Goal: Transaction & Acquisition: Purchase product/service

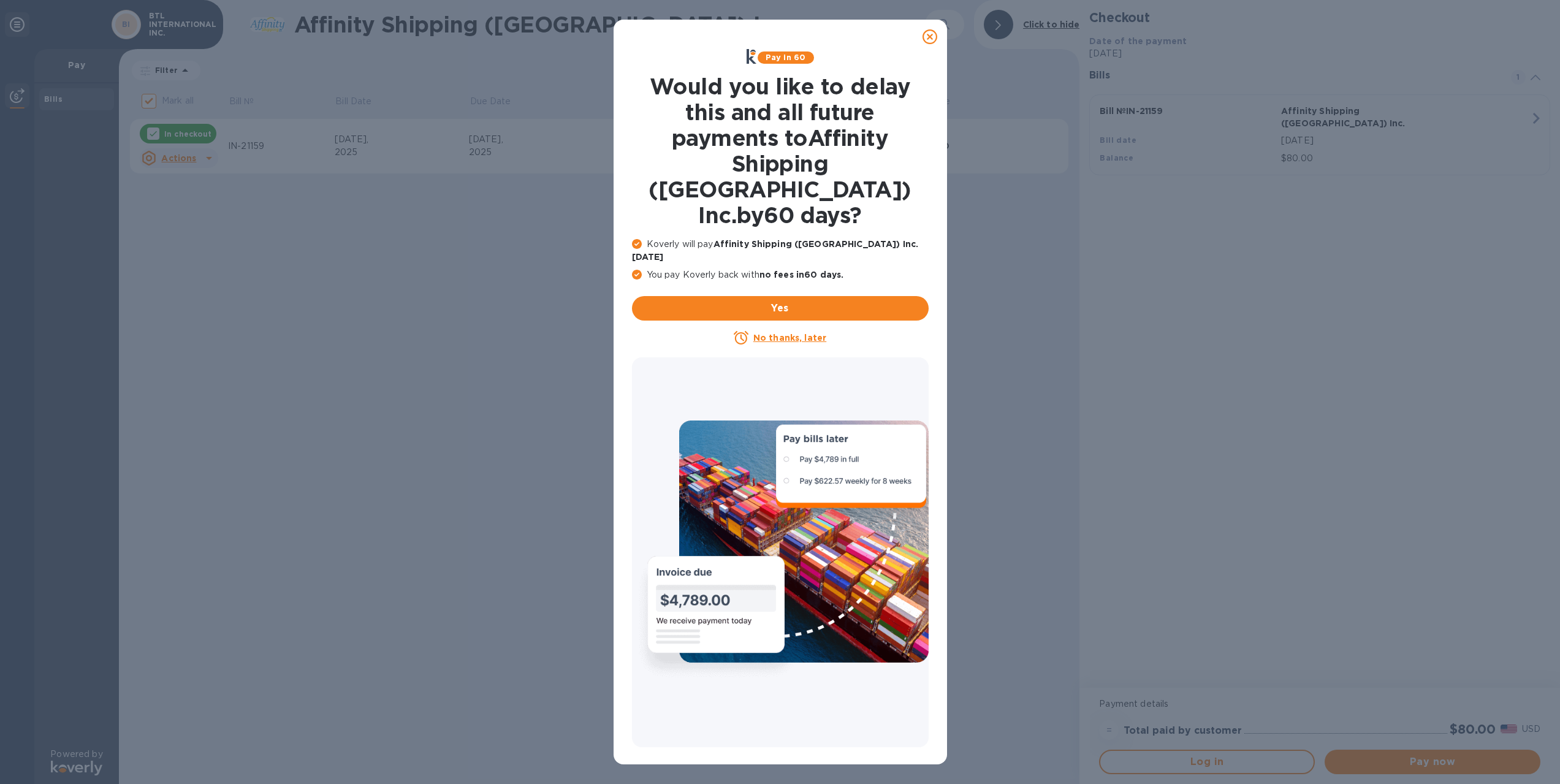
click at [931, 36] on icon at bounding box center [929, 36] width 14 height 14
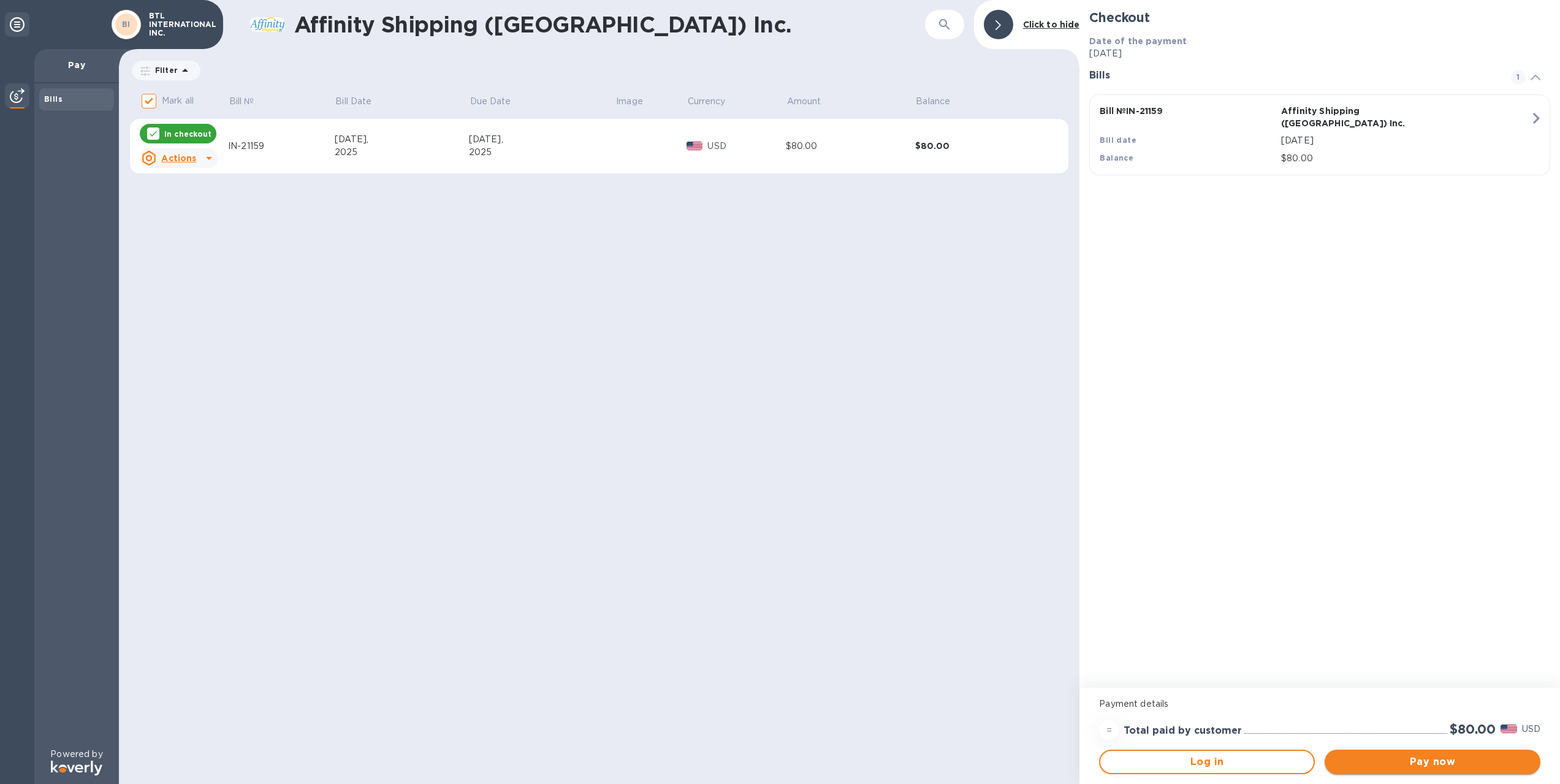
click at [1435, 762] on span "Pay now" at bounding box center [1432, 761] width 196 height 14
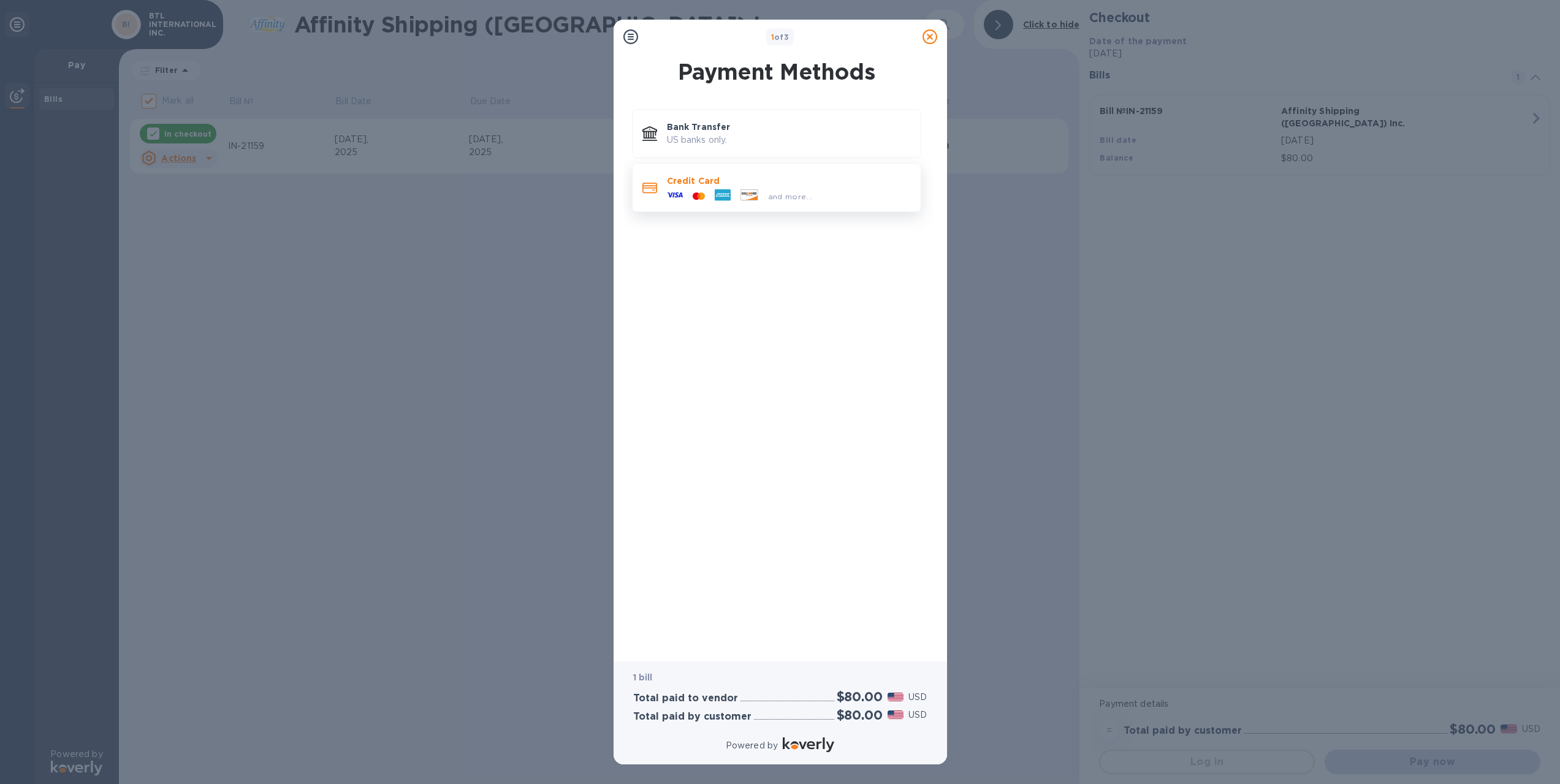
click at [782, 192] on span "and more..." at bounding box center [790, 196] width 45 height 9
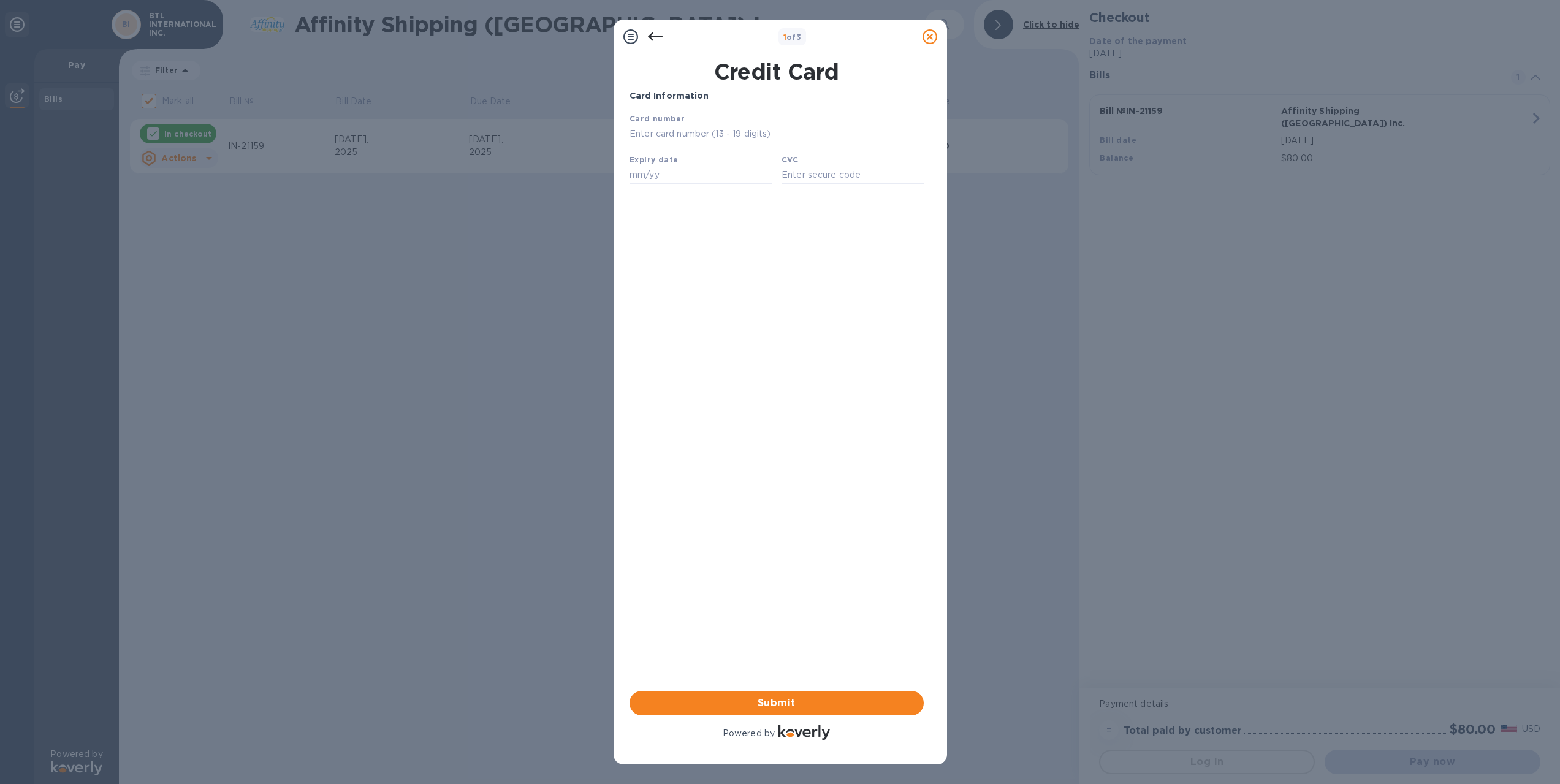
click at [716, 128] on input "text" at bounding box center [775, 134] width 294 height 18
type input "4246 3153 8145 8338"
type input "10/28"
type input "340"
click at [788, 700] on span "Submit" at bounding box center [777, 702] width 274 height 14
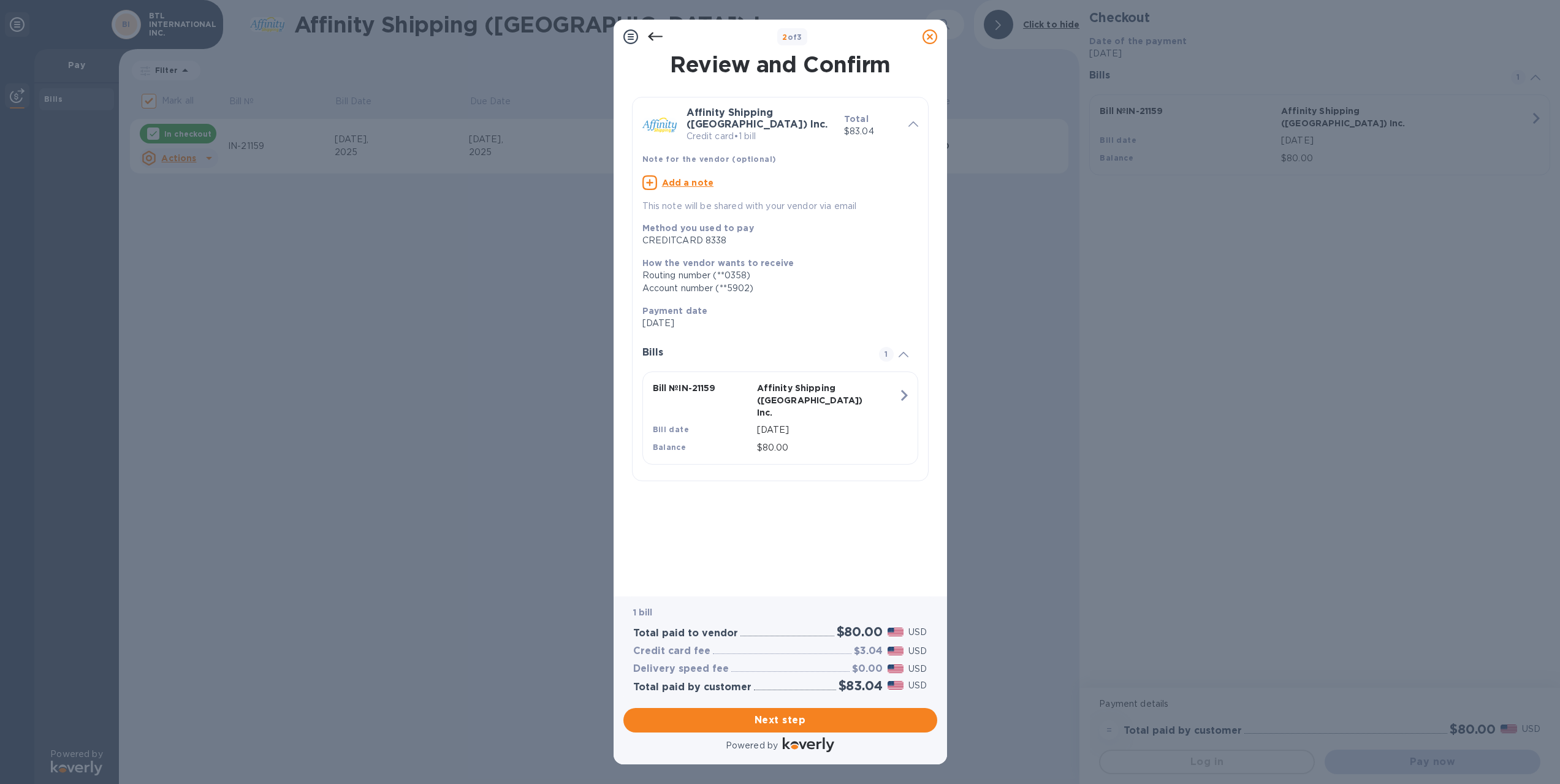
click at [696, 177] on u "Add a note" at bounding box center [688, 182] width 52 height 10
click at [696, 179] on textarea at bounding box center [770, 184] width 256 height 11
click at [692, 179] on textarea at bounding box center [770, 184] width 256 height 11
paste textarea "INVOICE NO. : IN-21159"
type textarea "INVOICE NO. : IN-21159"
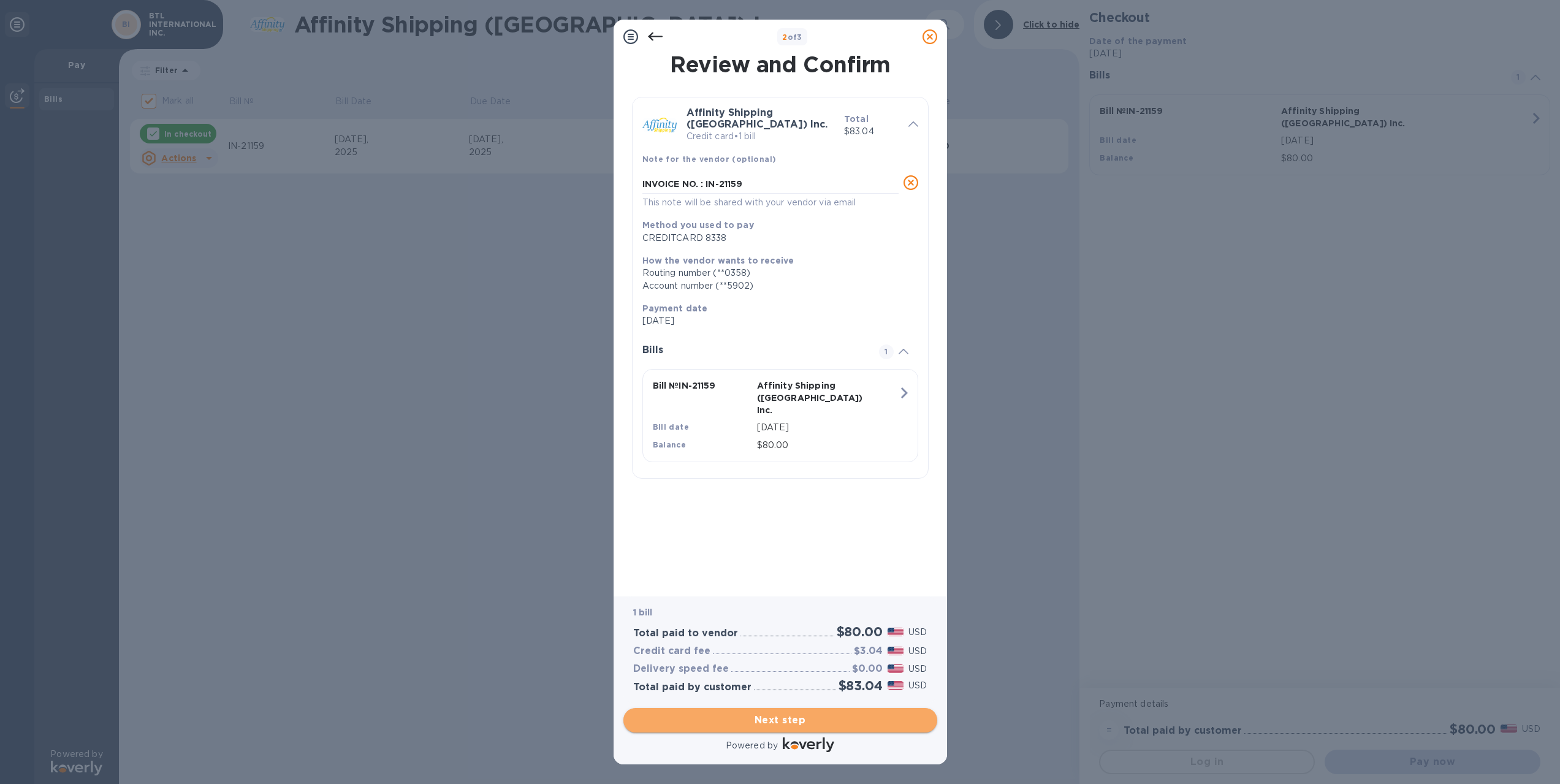
click at [794, 718] on span "Next step" at bounding box center [780, 720] width 294 height 14
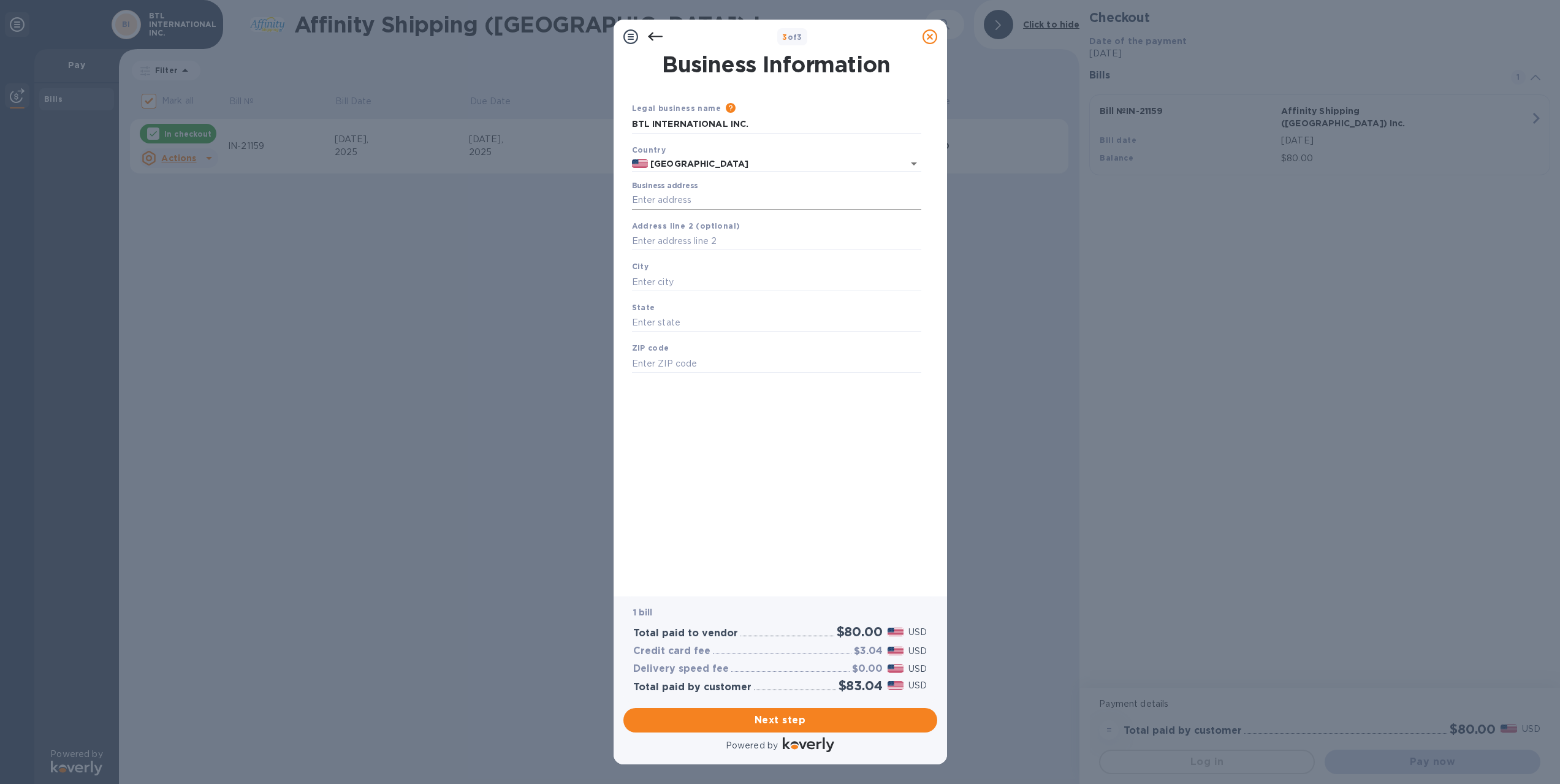
click at [716, 188] on div "Business address" at bounding box center [777, 195] width 289 height 28
click at [716, 199] on input "Business address" at bounding box center [777, 200] width 289 height 18
click at [665, 202] on input "Business address" at bounding box center [777, 200] width 289 height 18
paste input "780 NOGALES STREET,UNIT B"
type input "780 Nogales Street"
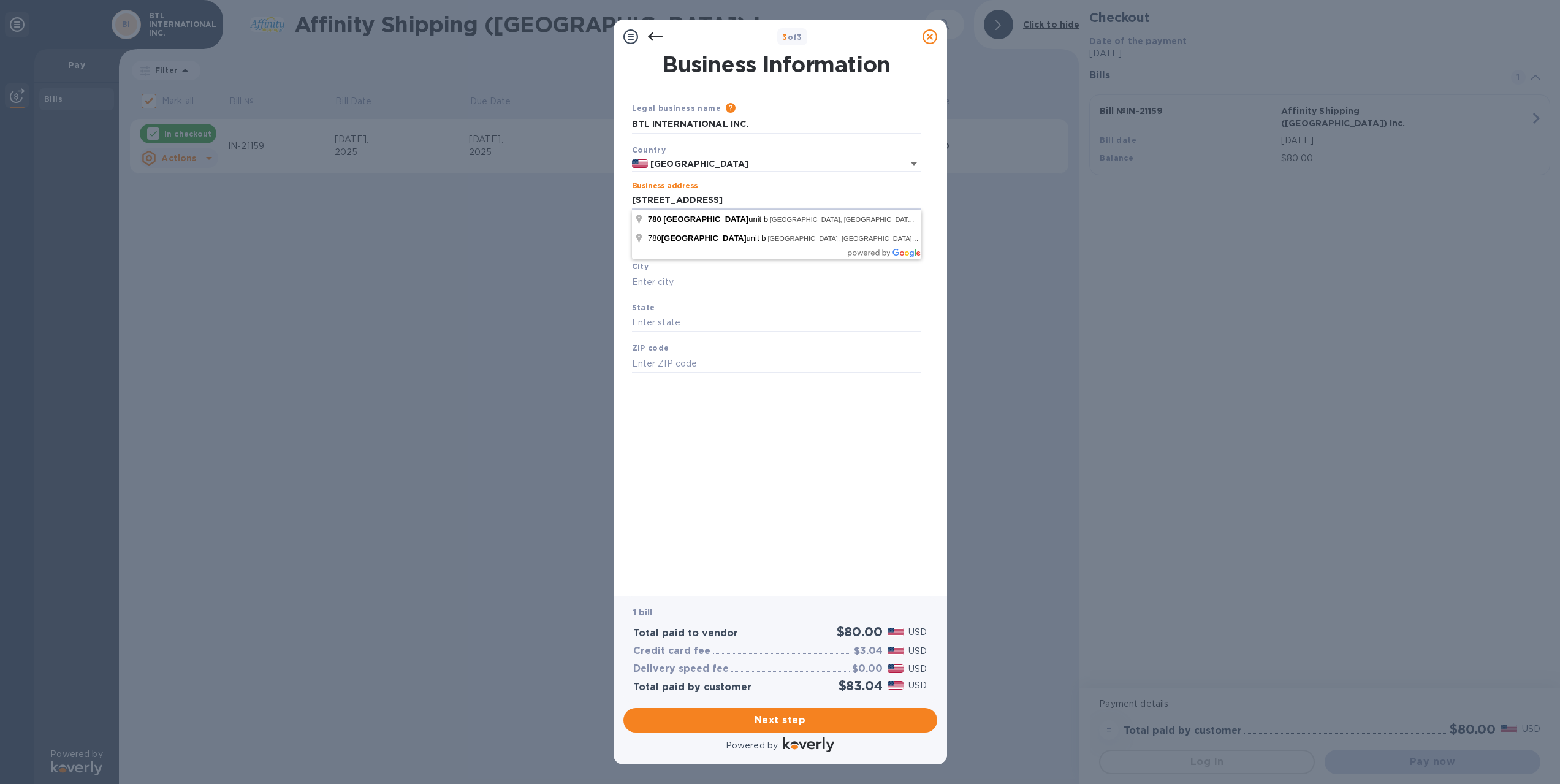
type input "City of Industry"
type input "CA"
type input "91748"
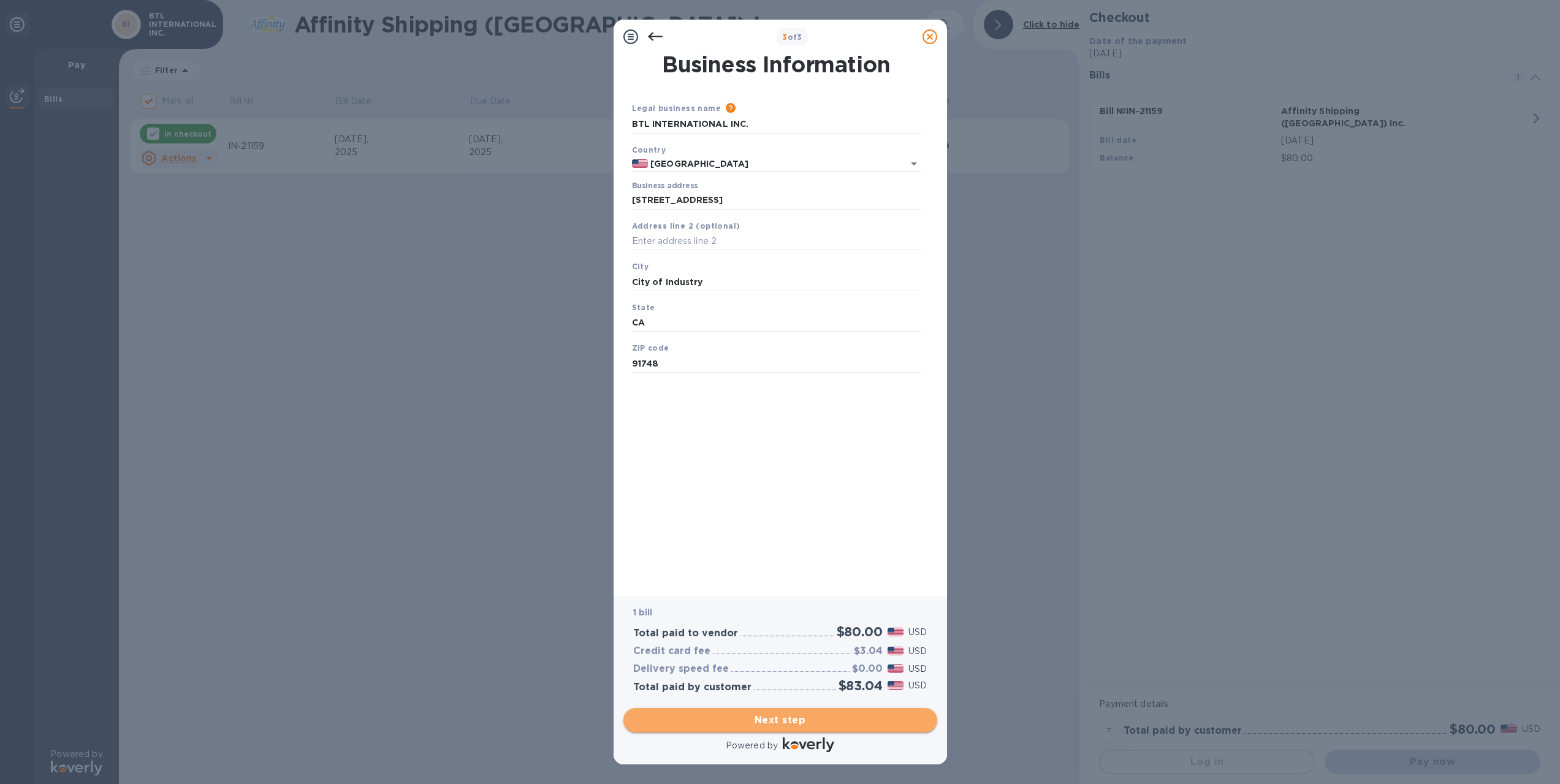
click at [784, 721] on span "Next step" at bounding box center [780, 720] width 294 height 14
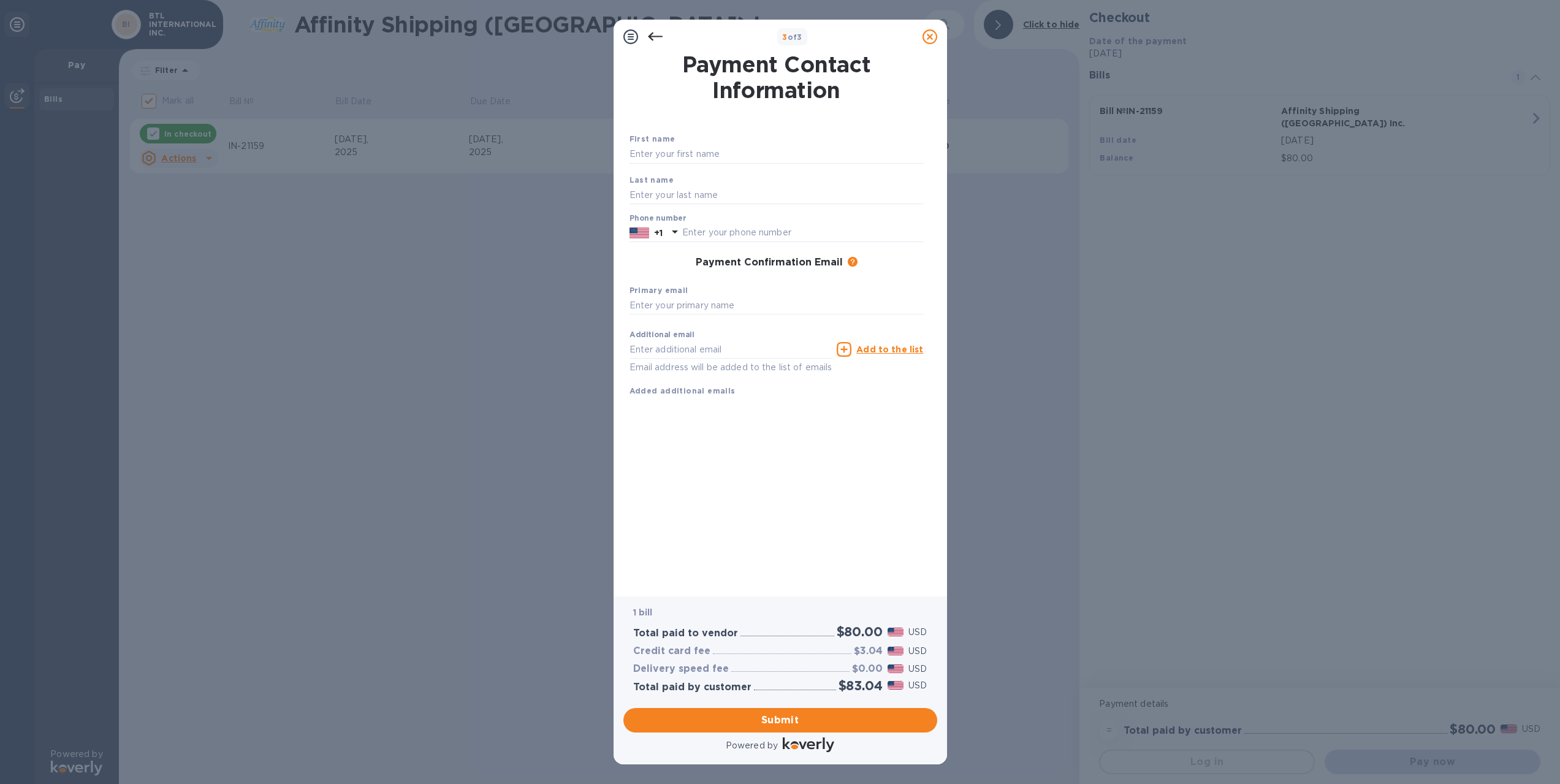
click at [659, 38] on icon at bounding box center [654, 36] width 14 height 14
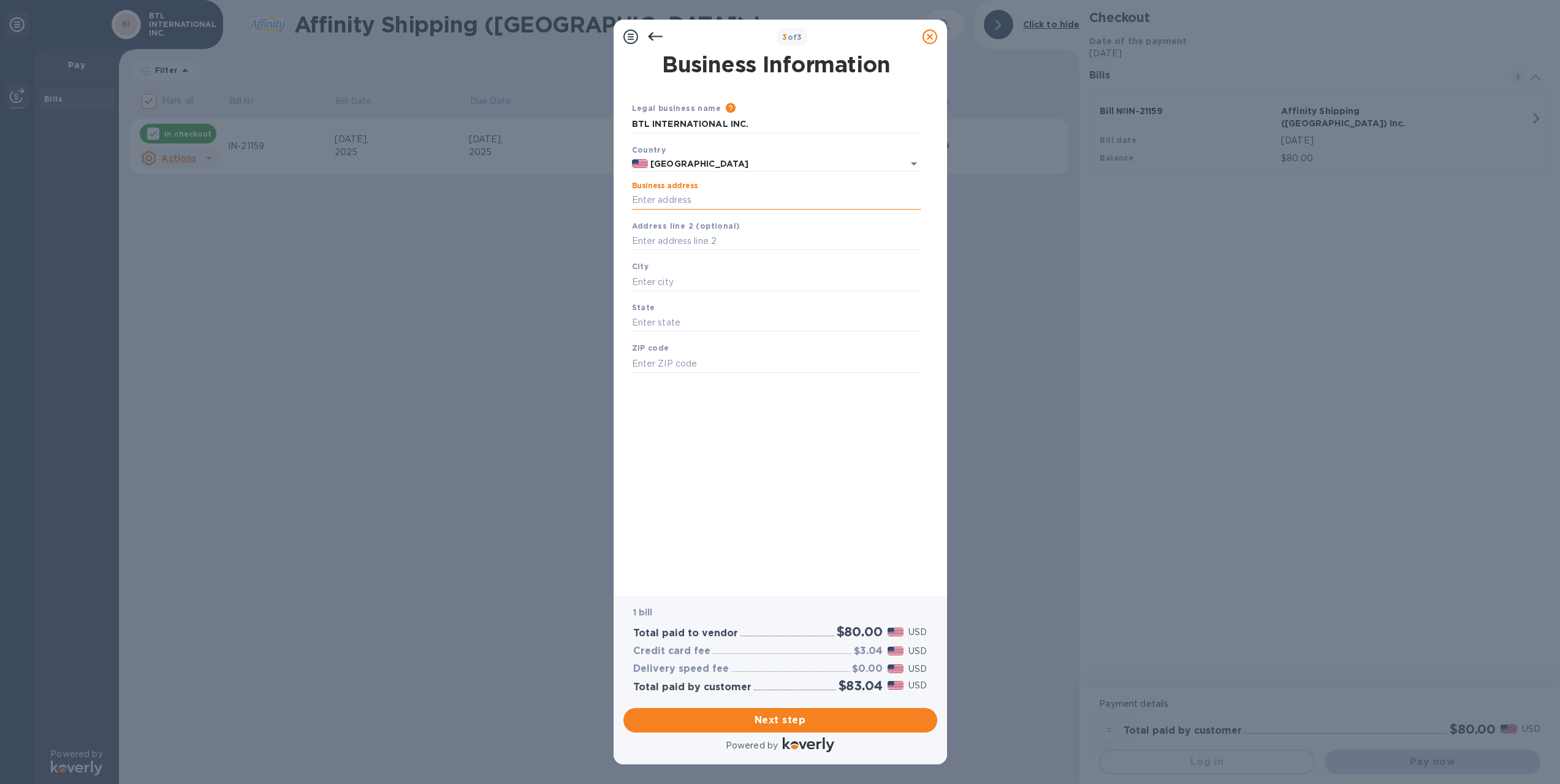
click at [685, 202] on input "Business address" at bounding box center [777, 200] width 289 height 18
paste input "780 NOGALES STREET,UNIT B"
type input "780 Nogales Street"
type input "City of Industry"
type input "CA"
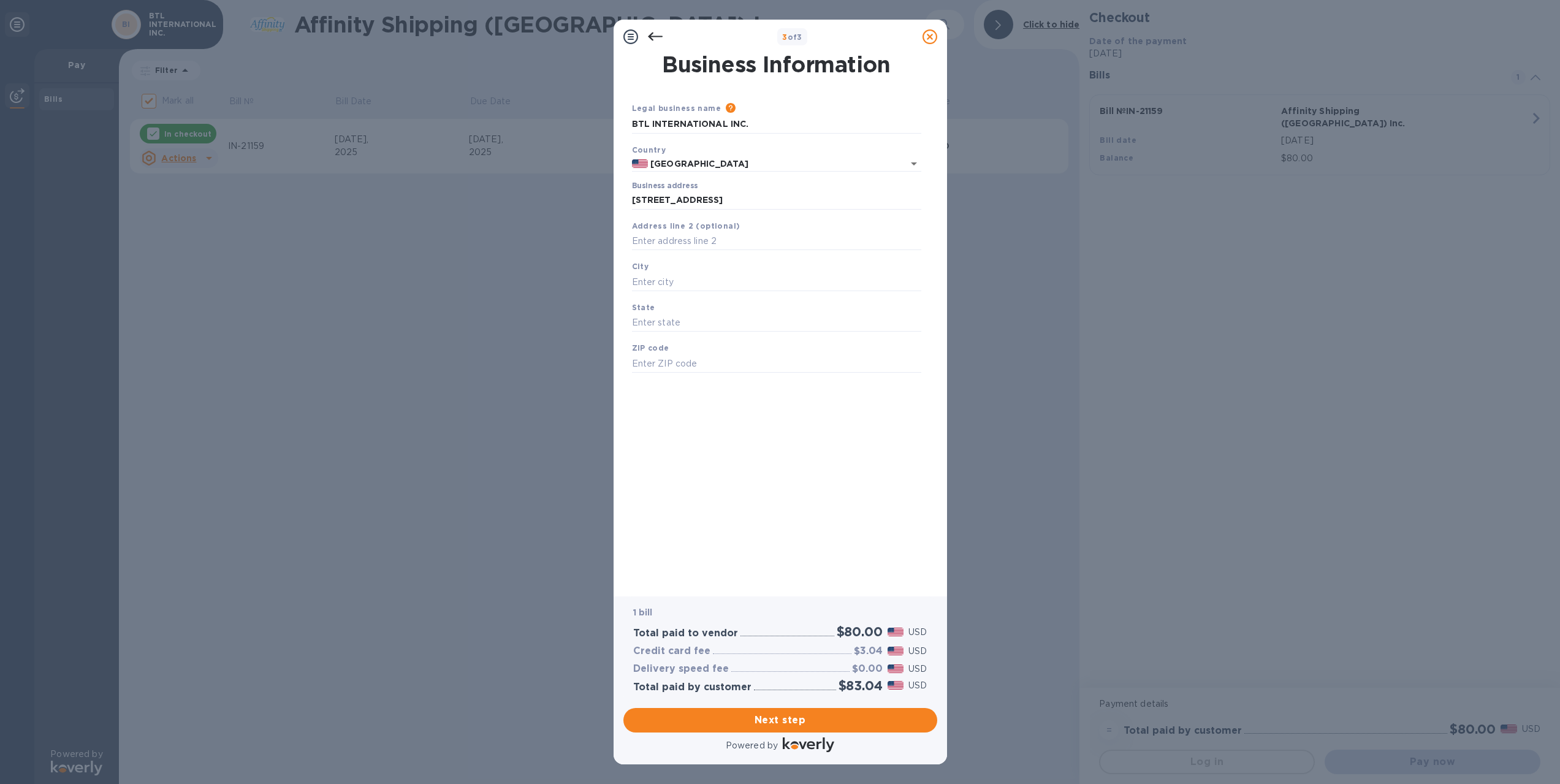
type input "91748"
click at [775, 719] on span "Next step" at bounding box center [780, 720] width 294 height 14
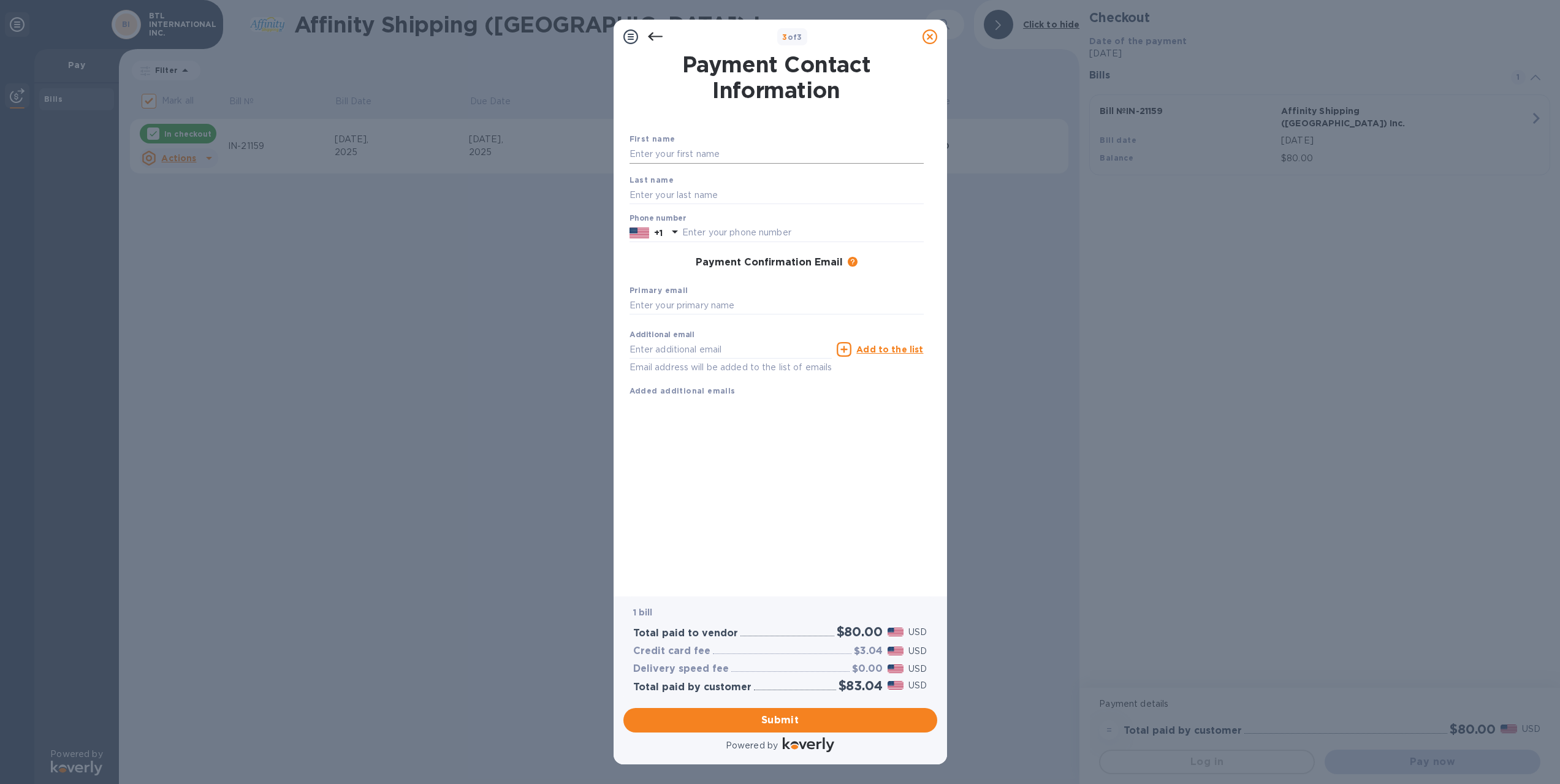
click at [676, 157] on input "text" at bounding box center [776, 154] width 294 height 18
type input "j"
type input "JIN NAN"
click at [731, 199] on input "text" at bounding box center [776, 194] width 294 height 18
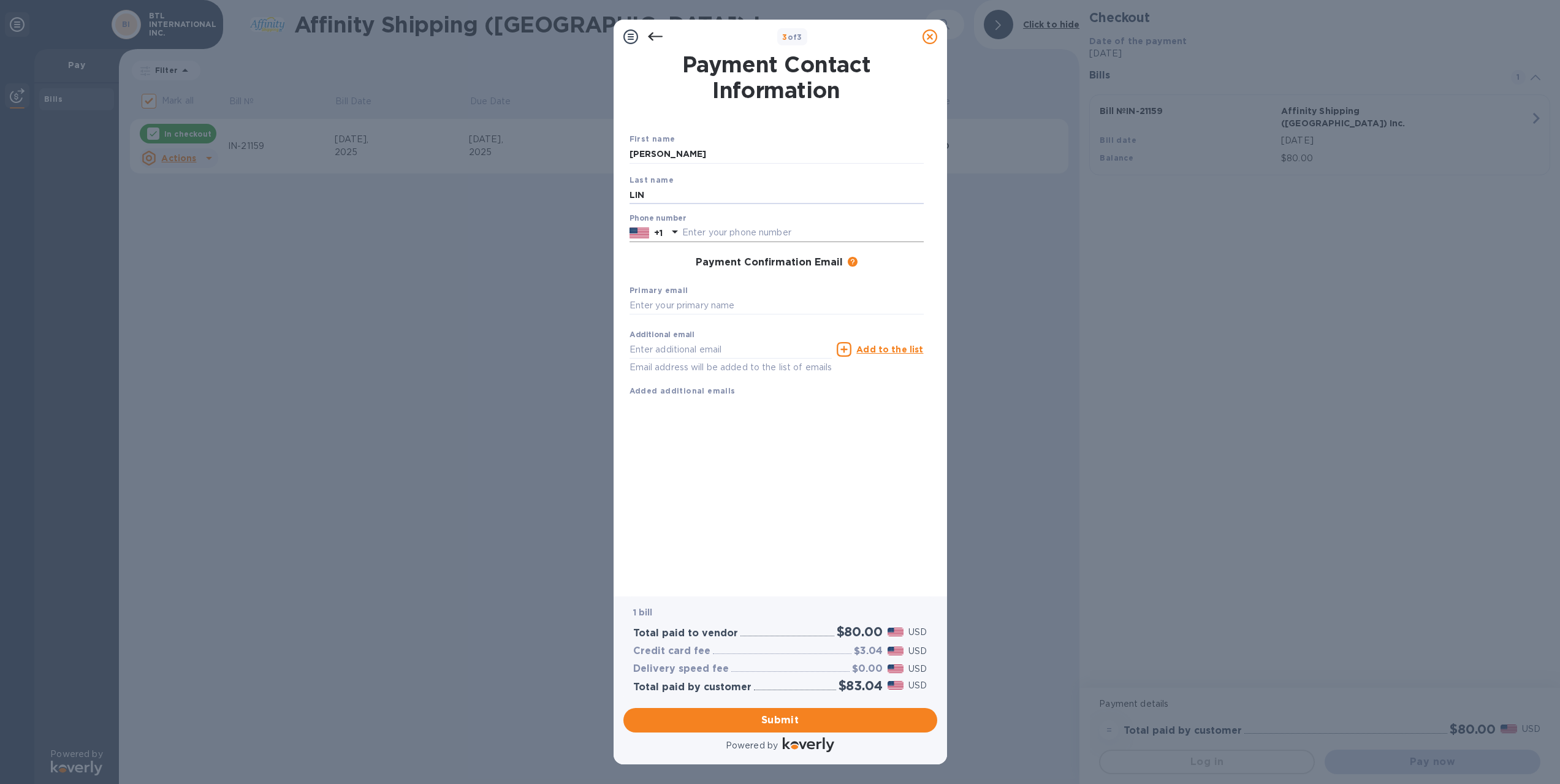
type input "LIN"
drag, startPoint x: 732, startPoint y: 235, endPoint x: 507, endPoint y: 258, distance: 226.2
click at [732, 235] on input "text" at bounding box center [803, 232] width 242 height 18
paste input "7185771216"
type input "7185771216"
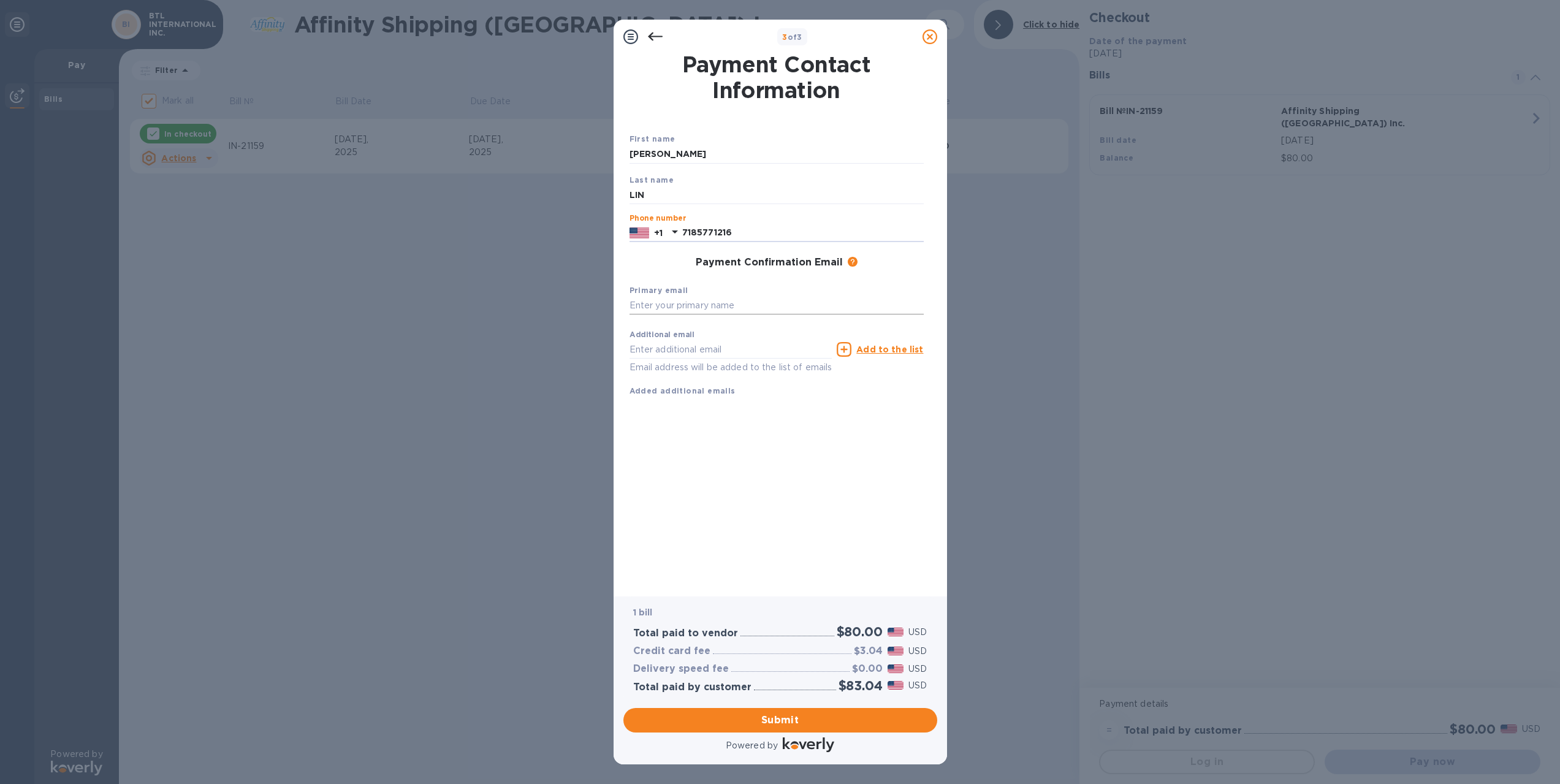
click at [704, 303] on input "text" at bounding box center [776, 305] width 294 height 18
paste input "FOURSEASONSCHB@GMAIL.COM"
type input "FOURSEASONSCHB@GMAIL.COM"
click at [827, 720] on span "Submit" at bounding box center [780, 720] width 294 height 14
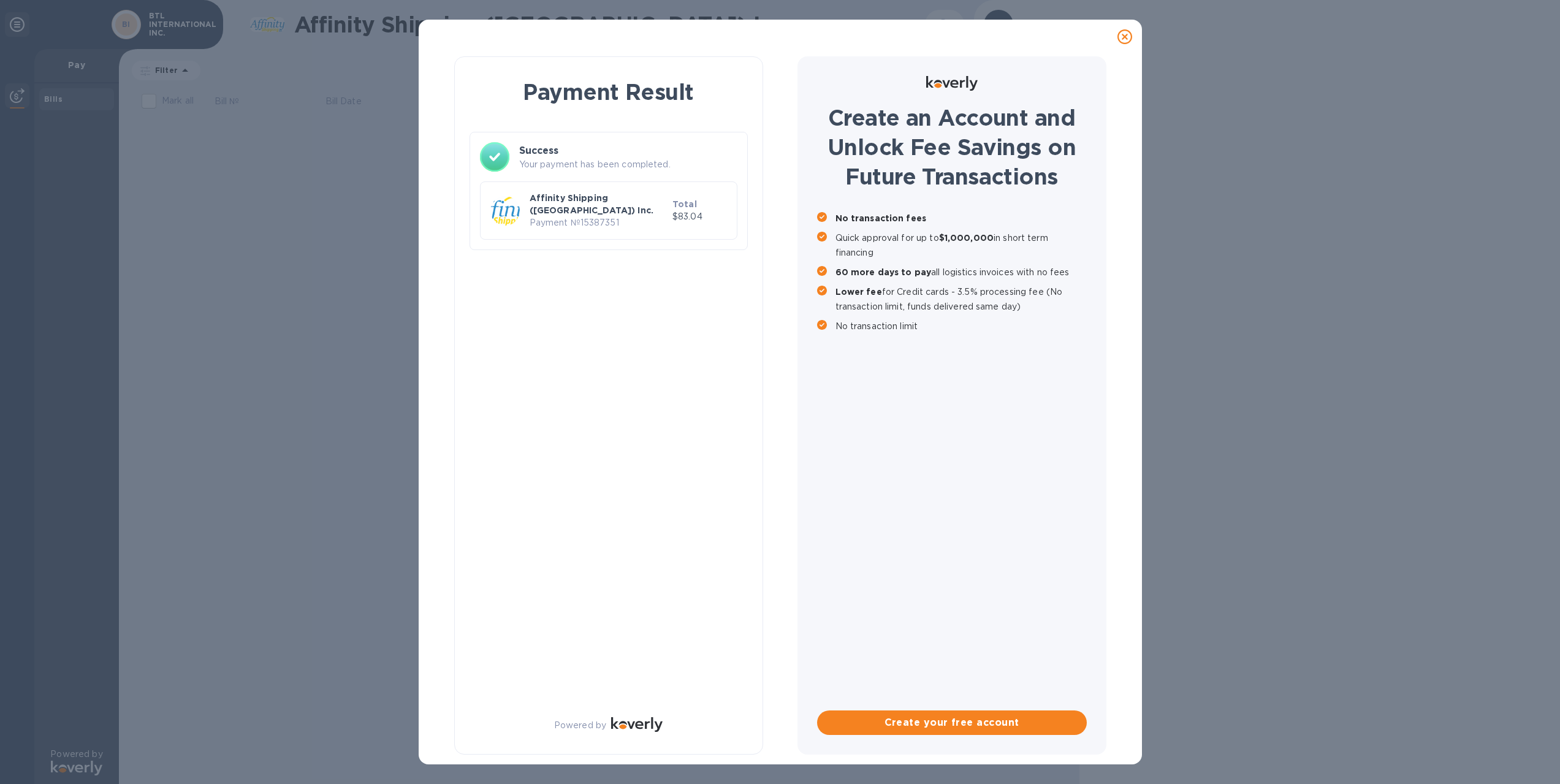
click at [620, 173] on div "Affinity Shipping (USA) Inc. Payment № 15387351 Total $83.04" at bounding box center [609, 206] width 257 height 68
click at [581, 155] on h3 "Success" at bounding box center [628, 150] width 218 height 14
click at [595, 216] on p "Payment № 15387351" at bounding box center [598, 223] width 138 height 13
drag, startPoint x: 595, startPoint y: 207, endPoint x: 582, endPoint y: 214, distance: 14.8
click at [595, 216] on p "Payment № 15387351" at bounding box center [598, 223] width 138 height 13
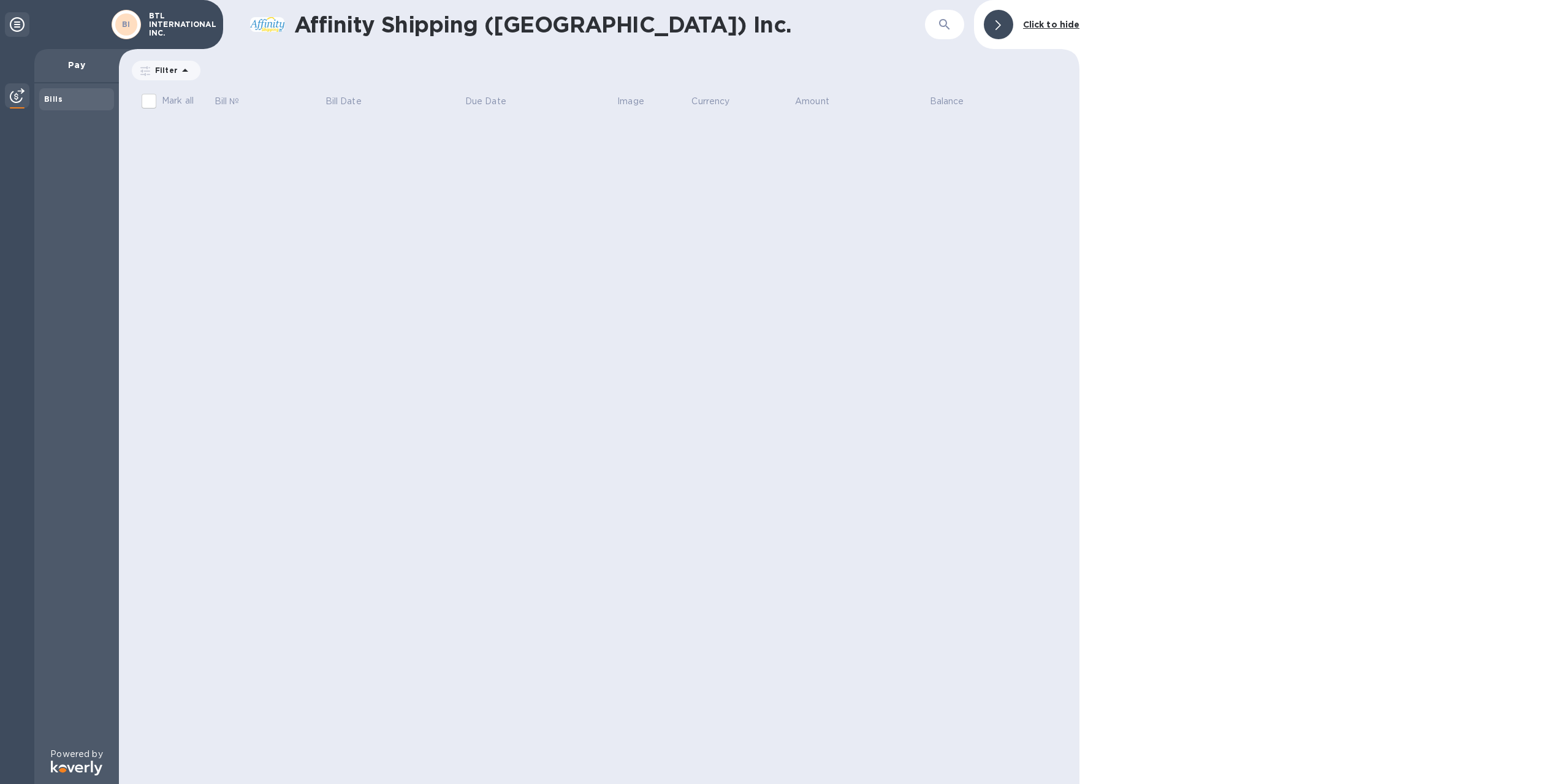
click at [67, 106] on div "Bills" at bounding box center [76, 99] width 75 height 22
click at [99, 65] on p "Pay" at bounding box center [76, 64] width 65 height 12
click at [20, 23] on icon at bounding box center [17, 24] width 14 height 14
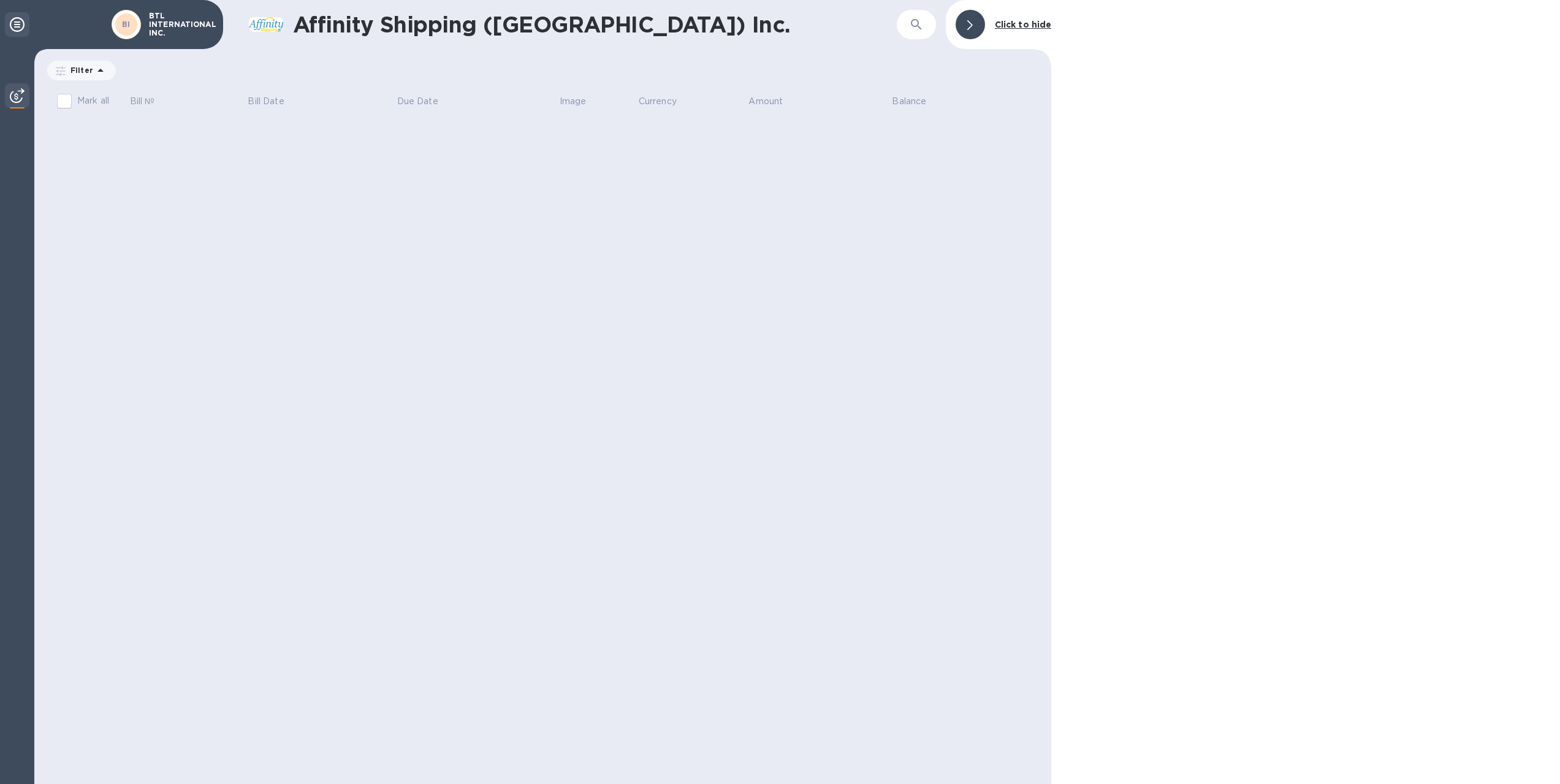
click at [20, 23] on icon at bounding box center [17, 24] width 14 height 14
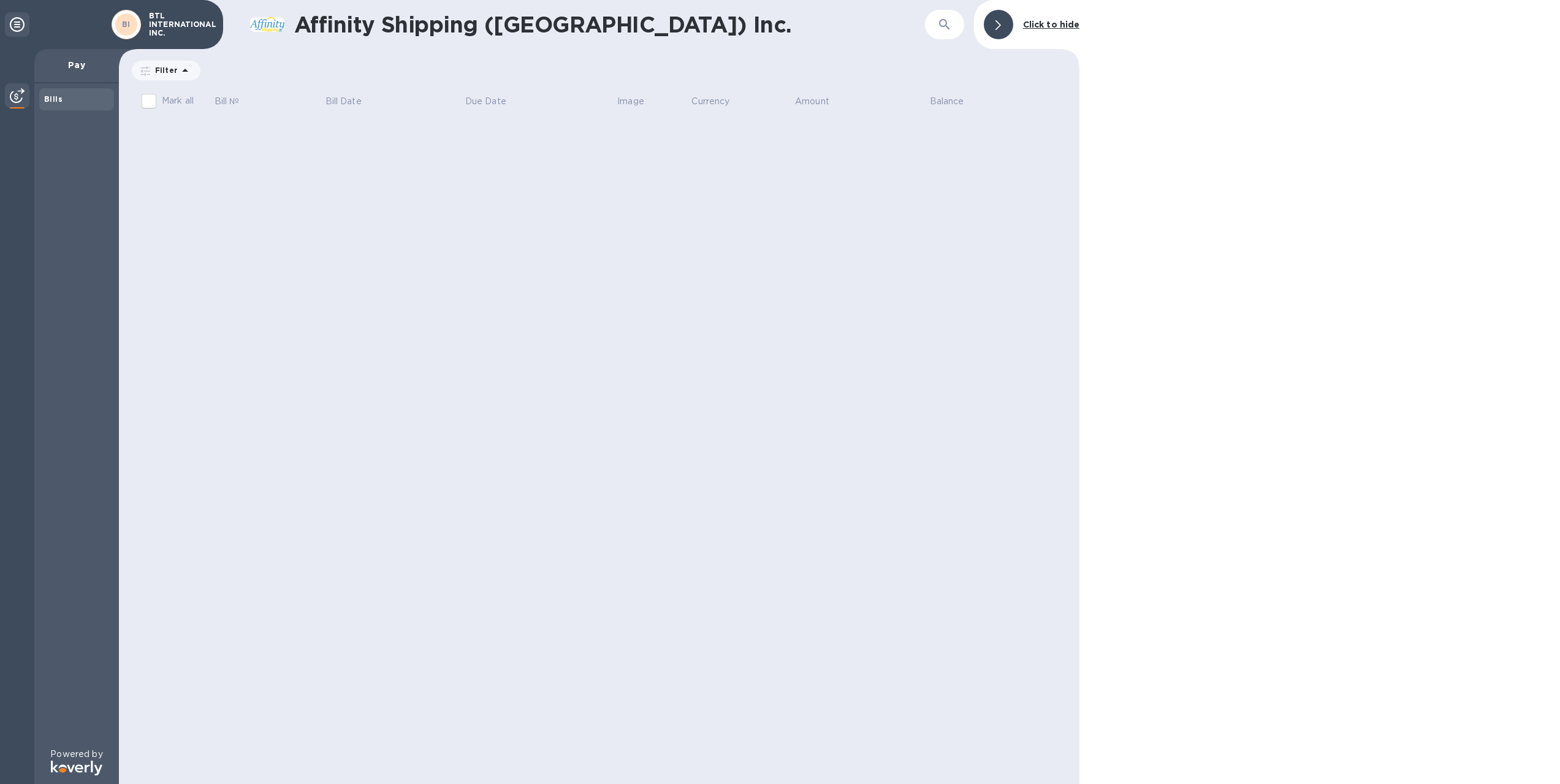
click at [149, 103] on input "Mark all" at bounding box center [149, 101] width 26 height 26
drag, startPoint x: 149, startPoint y: 101, endPoint x: 167, endPoint y: 92, distance: 20.1
click at [149, 101] on input "Mark all" at bounding box center [149, 101] width 26 height 26
checkbox input "false"
click at [185, 72] on icon at bounding box center [184, 70] width 14 height 14
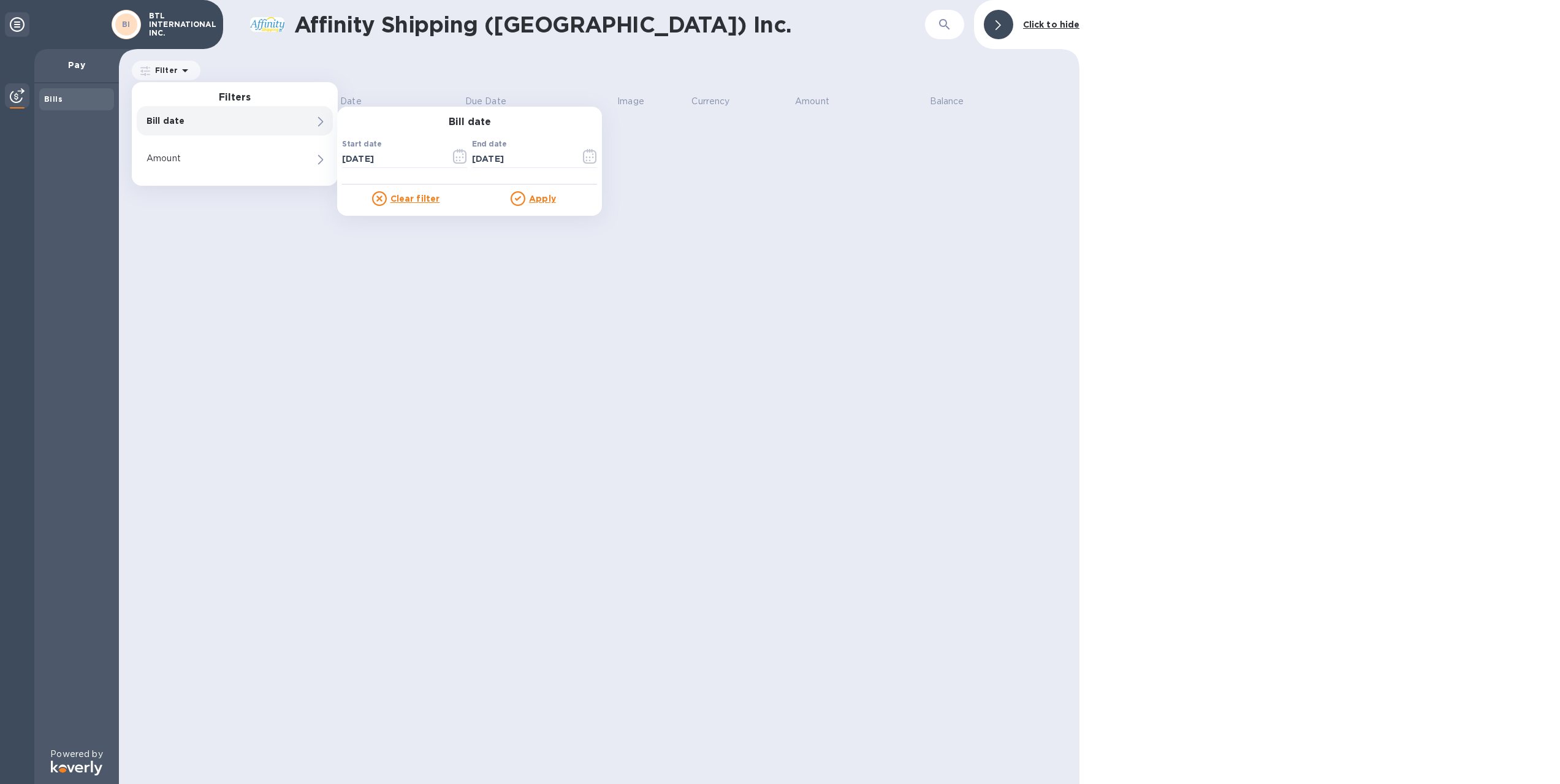
drag, startPoint x: 233, startPoint y: 240, endPoint x: 231, endPoint y: 227, distance: 13.2
click at [233, 240] on div "Affinity Shipping (USA) Inc. ​ Click to hide Filter Filters Bill date Bill date…" at bounding box center [599, 392] width 960 height 784
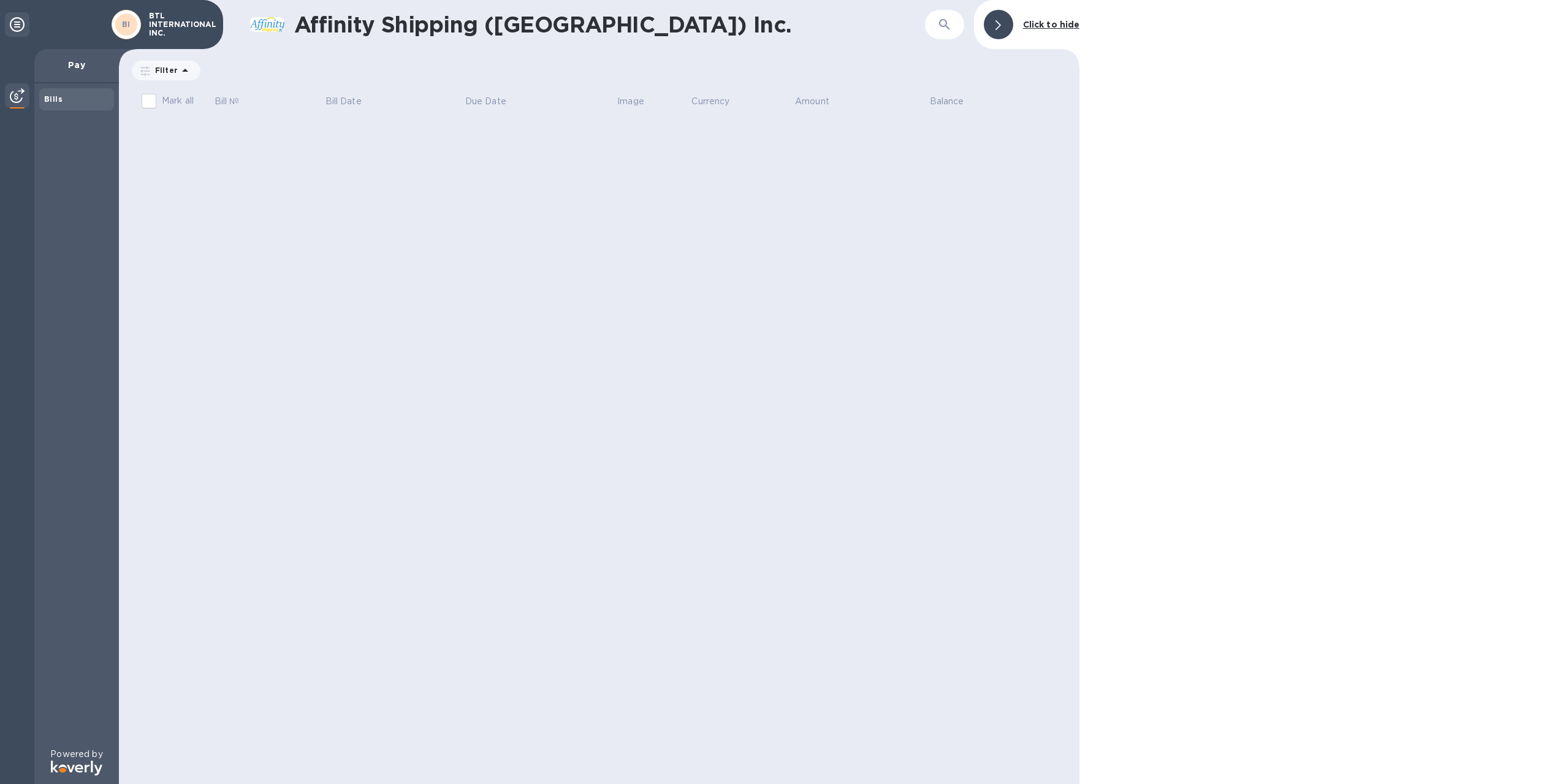
click at [179, 74] on icon at bounding box center [184, 70] width 14 height 14
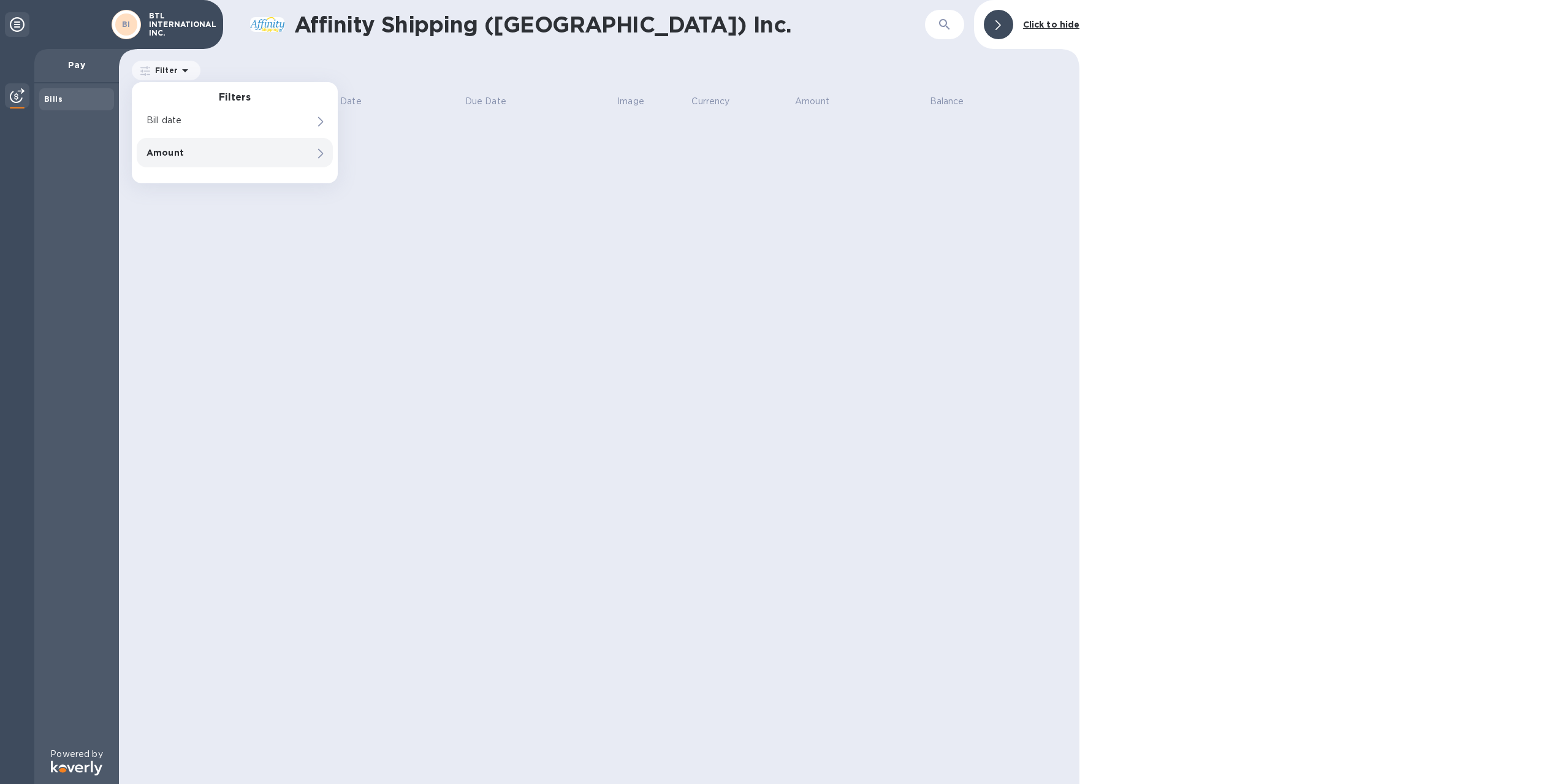
click at [184, 153] on p "Amount" at bounding box center [214, 152] width 135 height 12
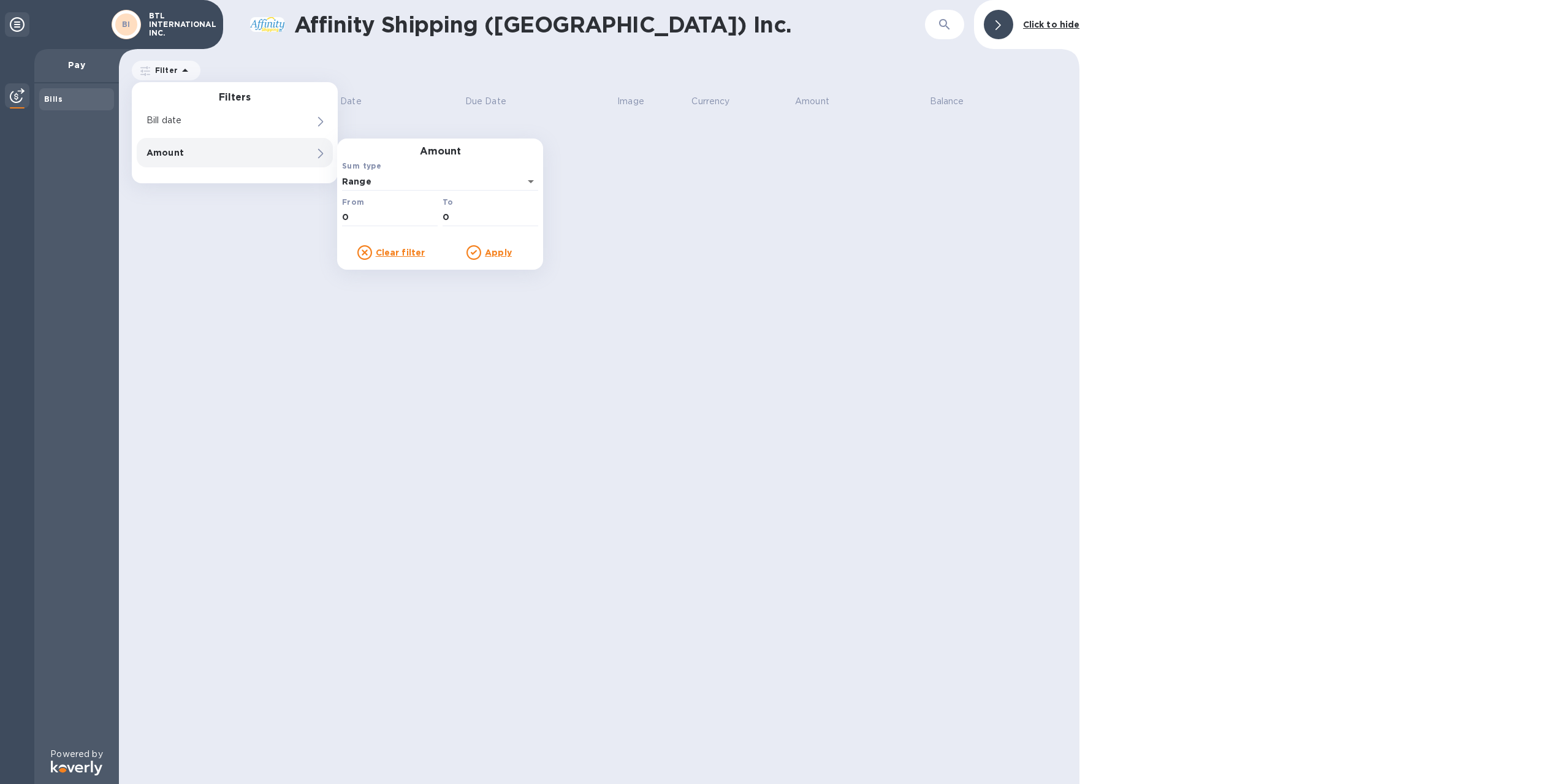
drag, startPoint x: 224, startPoint y: 243, endPoint x: 223, endPoint y: 225, distance: 18.0
click at [224, 239] on div "Affinity Shipping (USA) Inc. ​ Click to hide Filter Filters Bill date Amount Am…" at bounding box center [599, 392] width 960 height 784
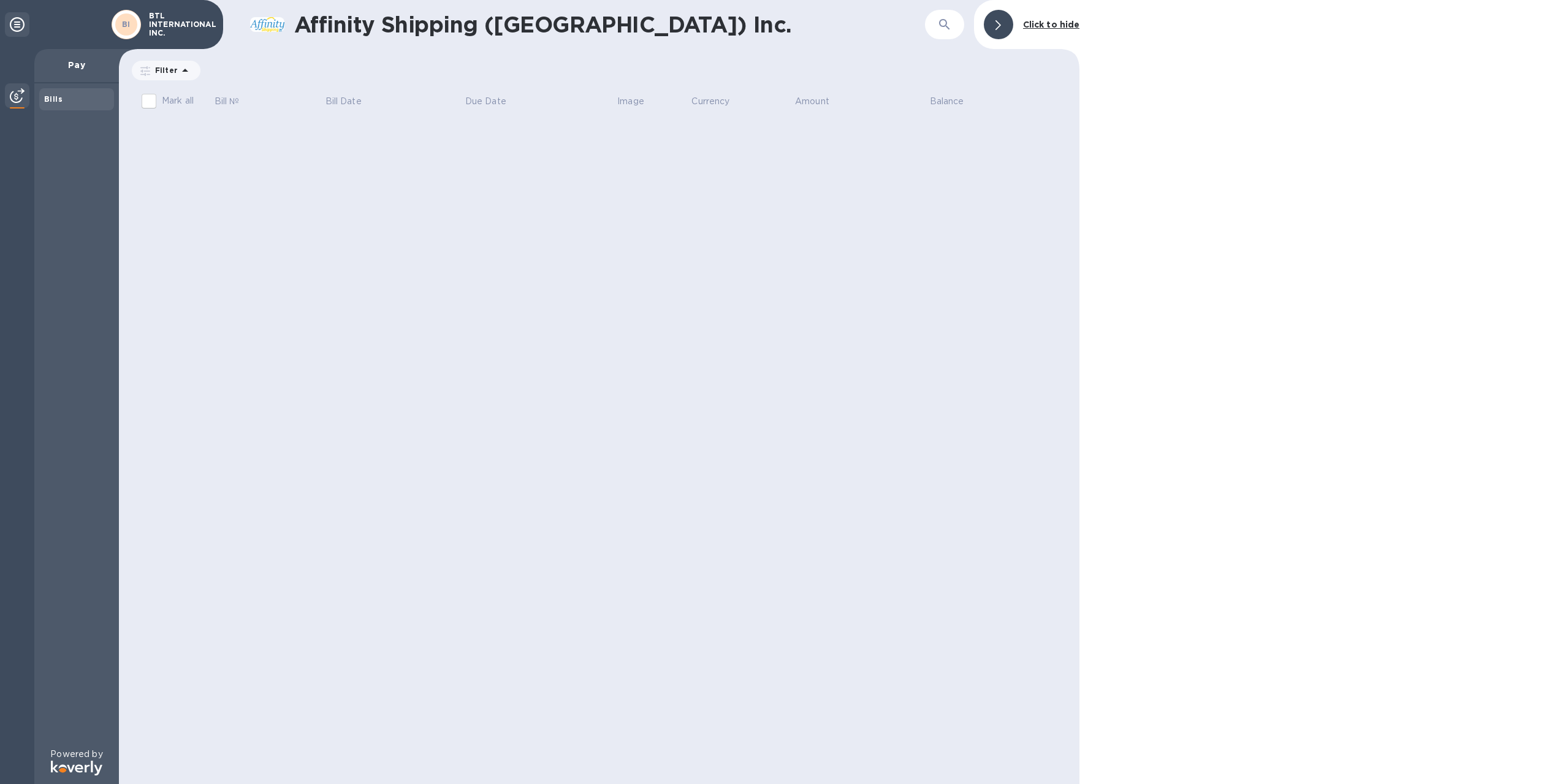
drag, startPoint x: 183, startPoint y: 38, endPoint x: 211, endPoint y: 36, distance: 28.1
click at [183, 38] on div "BTL INTERNATIONAL INC." at bounding box center [179, 25] width 72 height 31
drag, startPoint x: 618, startPoint y: 270, endPoint x: 800, endPoint y: 137, distance: 225.4
click at [620, 266] on div "Affinity Shipping (USA) Inc. ​ Click to hide Filter Amount Mark all Bill № Bill…" at bounding box center [599, 392] width 960 height 784
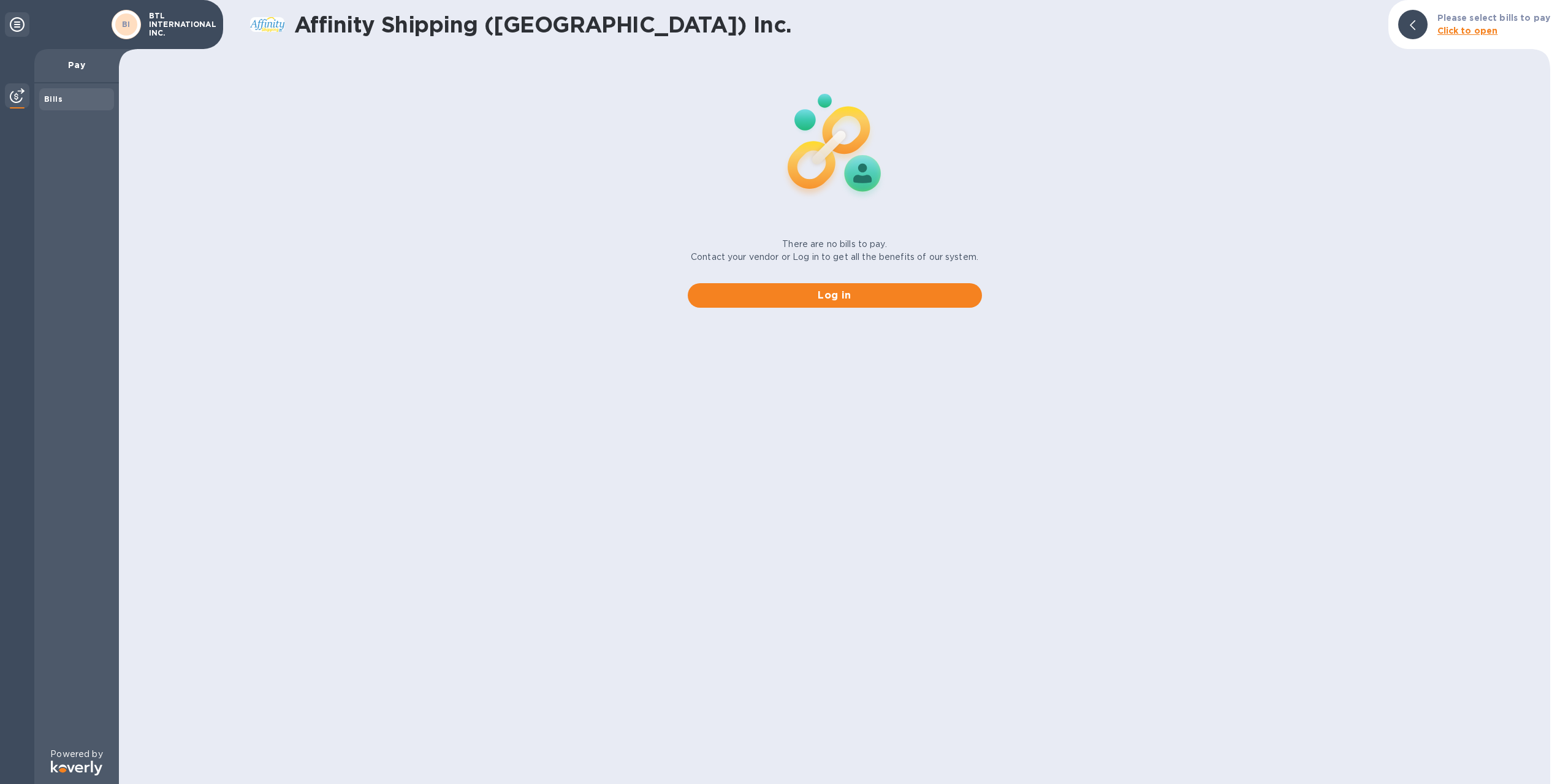
click at [72, 71] on div "Pay" at bounding box center [77, 66] width 84 height 35
click at [18, 96] on img at bounding box center [17, 95] width 14 height 14
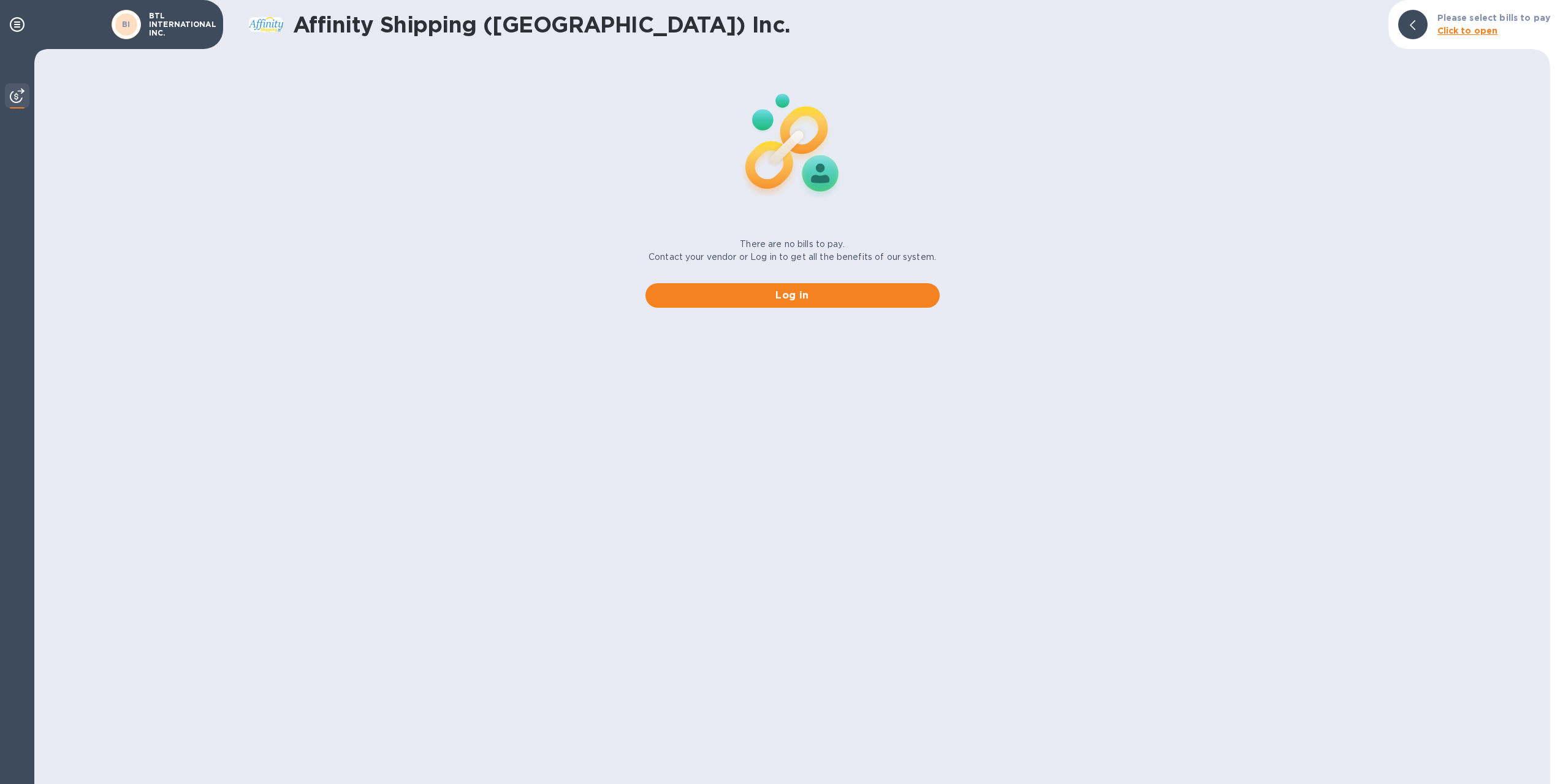
drag, startPoint x: 13, startPoint y: 96, endPoint x: 38, endPoint y: 95, distance: 25.0
click at [14, 96] on img at bounding box center [17, 95] width 14 height 14
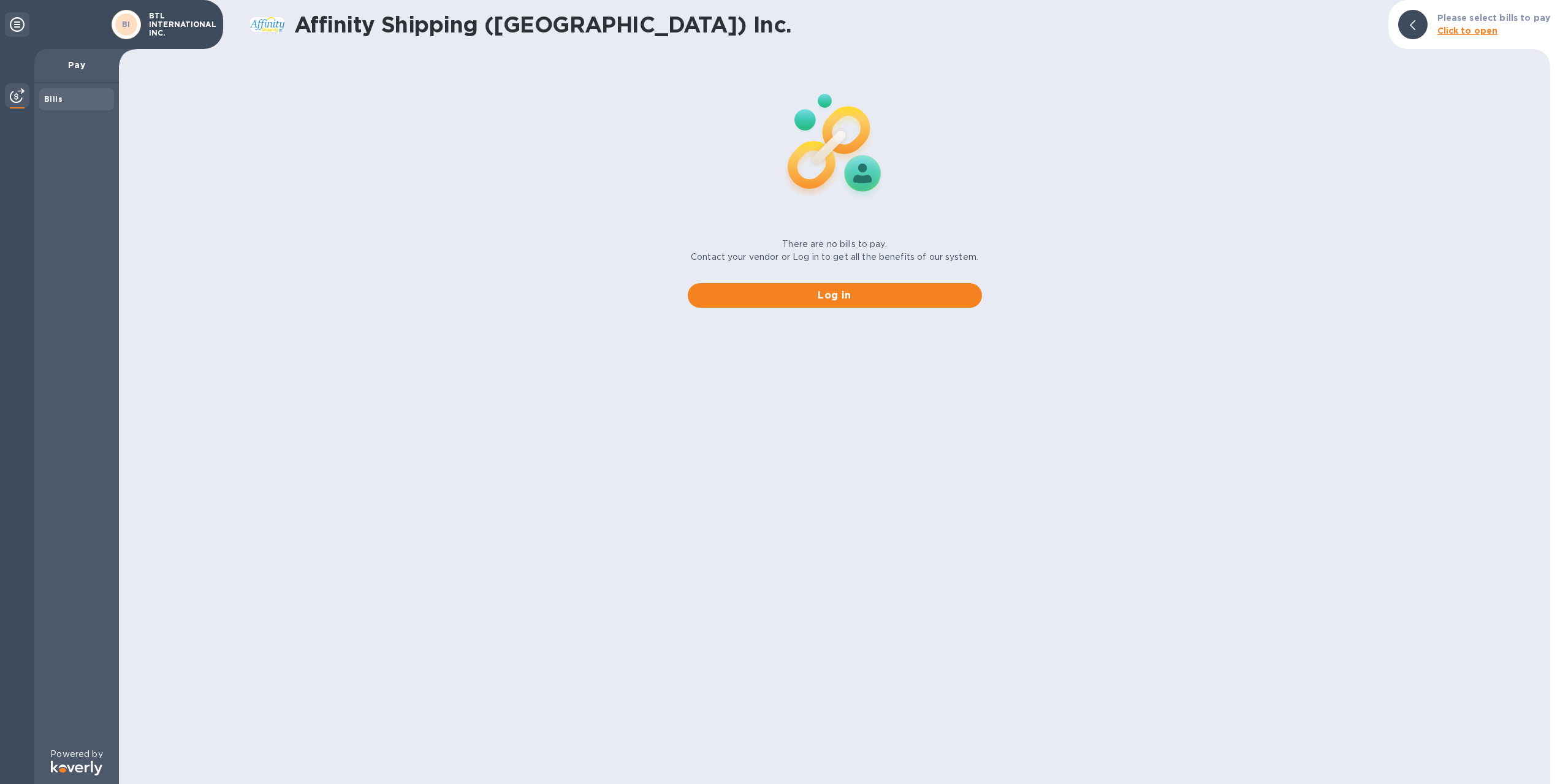
click at [20, 23] on icon at bounding box center [17, 24] width 14 height 14
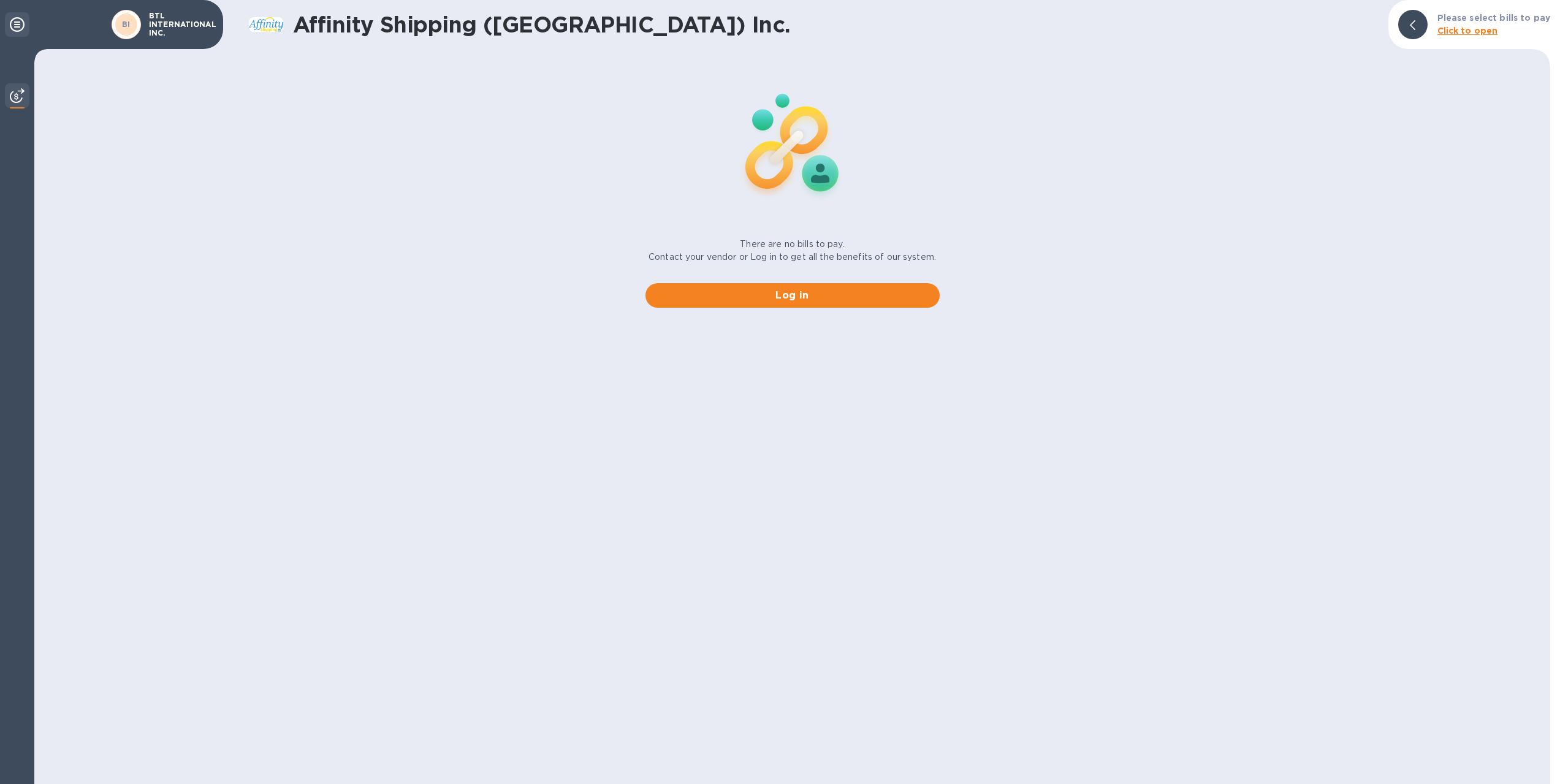
click at [14, 28] on icon at bounding box center [17, 24] width 14 height 14
